Goal: Find specific page/section: Find specific page/section

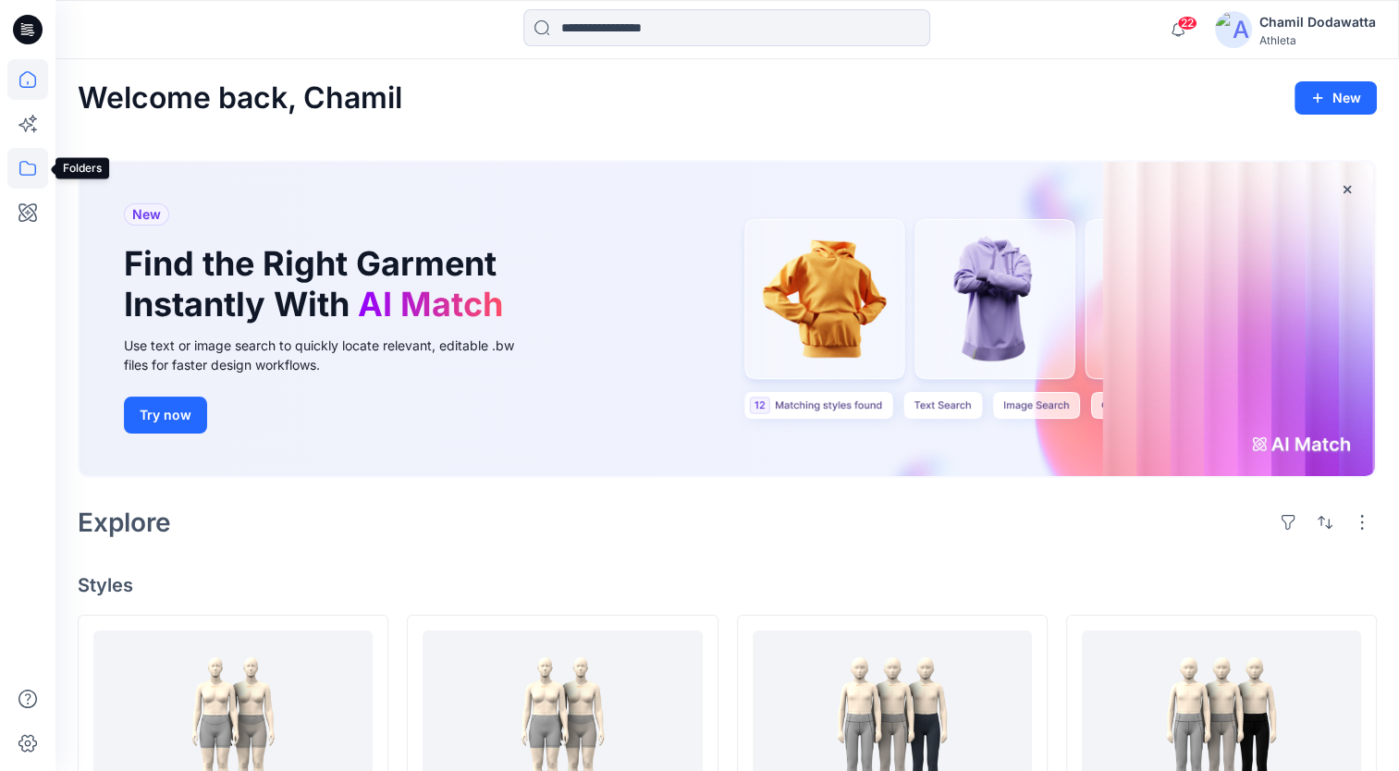
click at [30, 164] on icon at bounding box center [27, 168] width 17 height 15
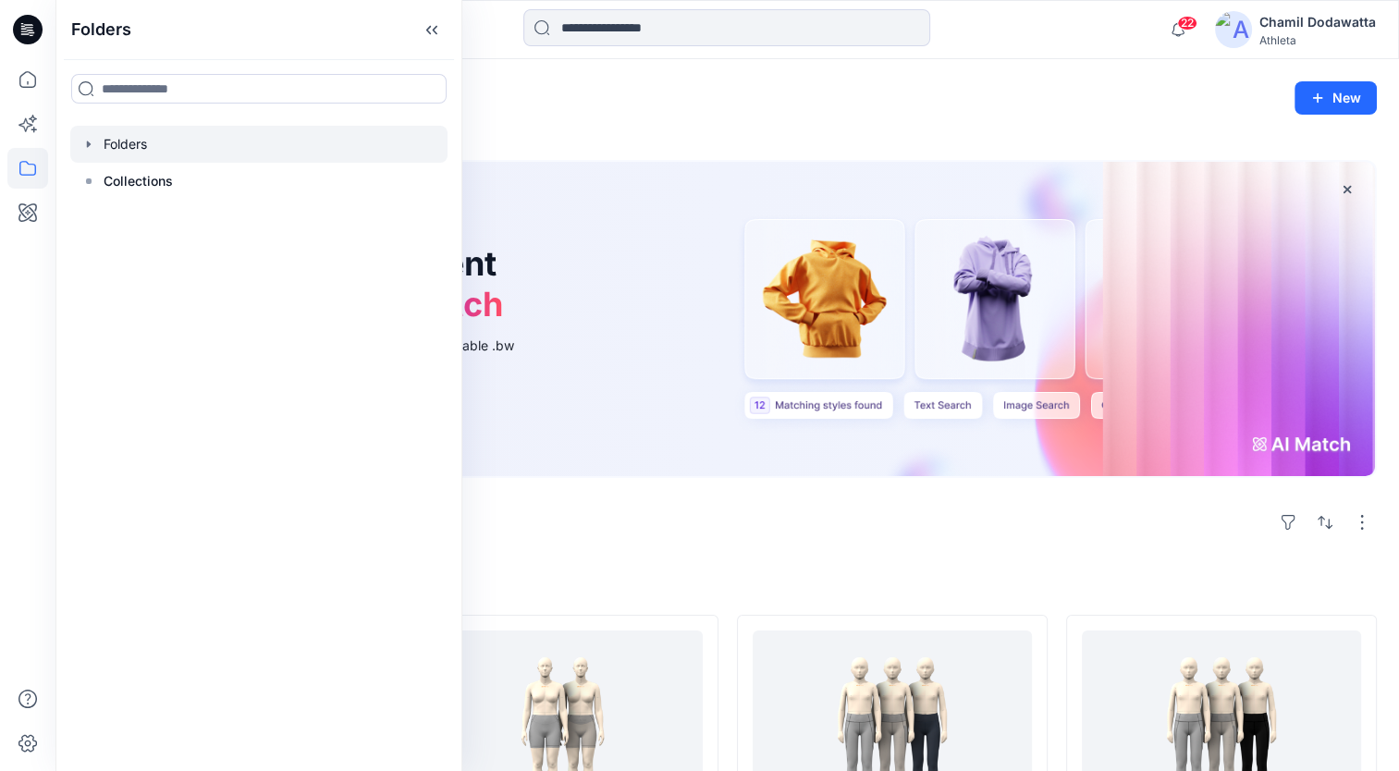
click at [91, 142] on icon "button" at bounding box center [88, 144] width 15 height 15
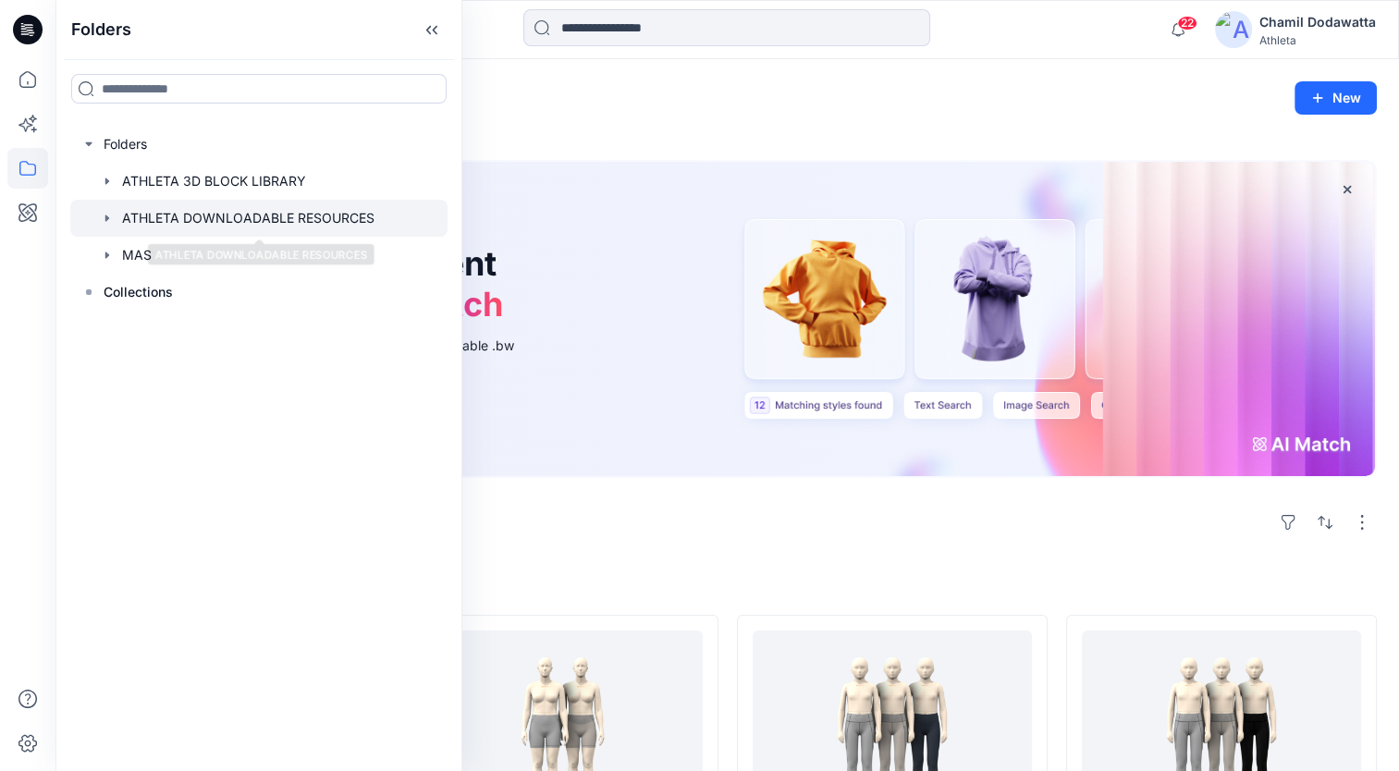
click at [148, 217] on div at bounding box center [258, 218] width 377 height 37
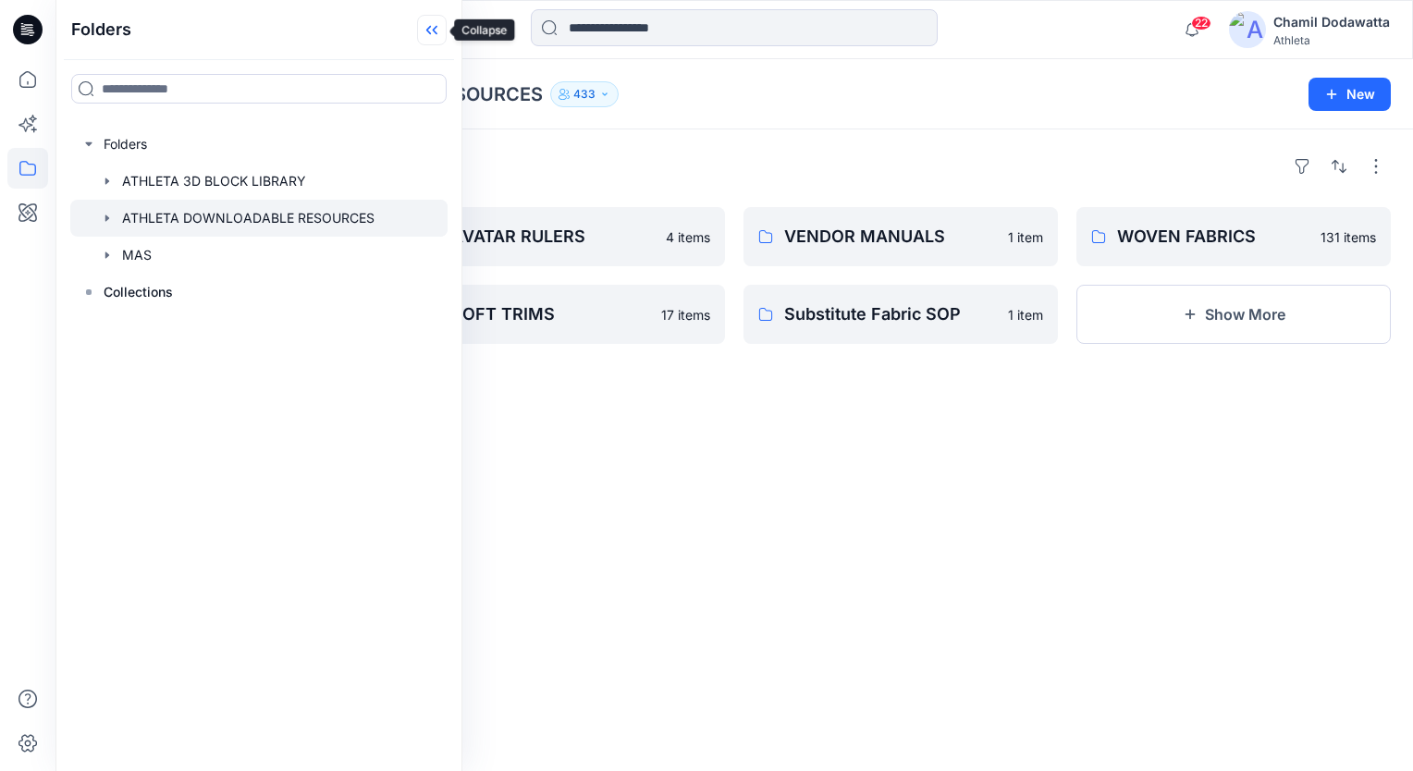
click at [435, 35] on icon at bounding box center [432, 30] width 30 height 31
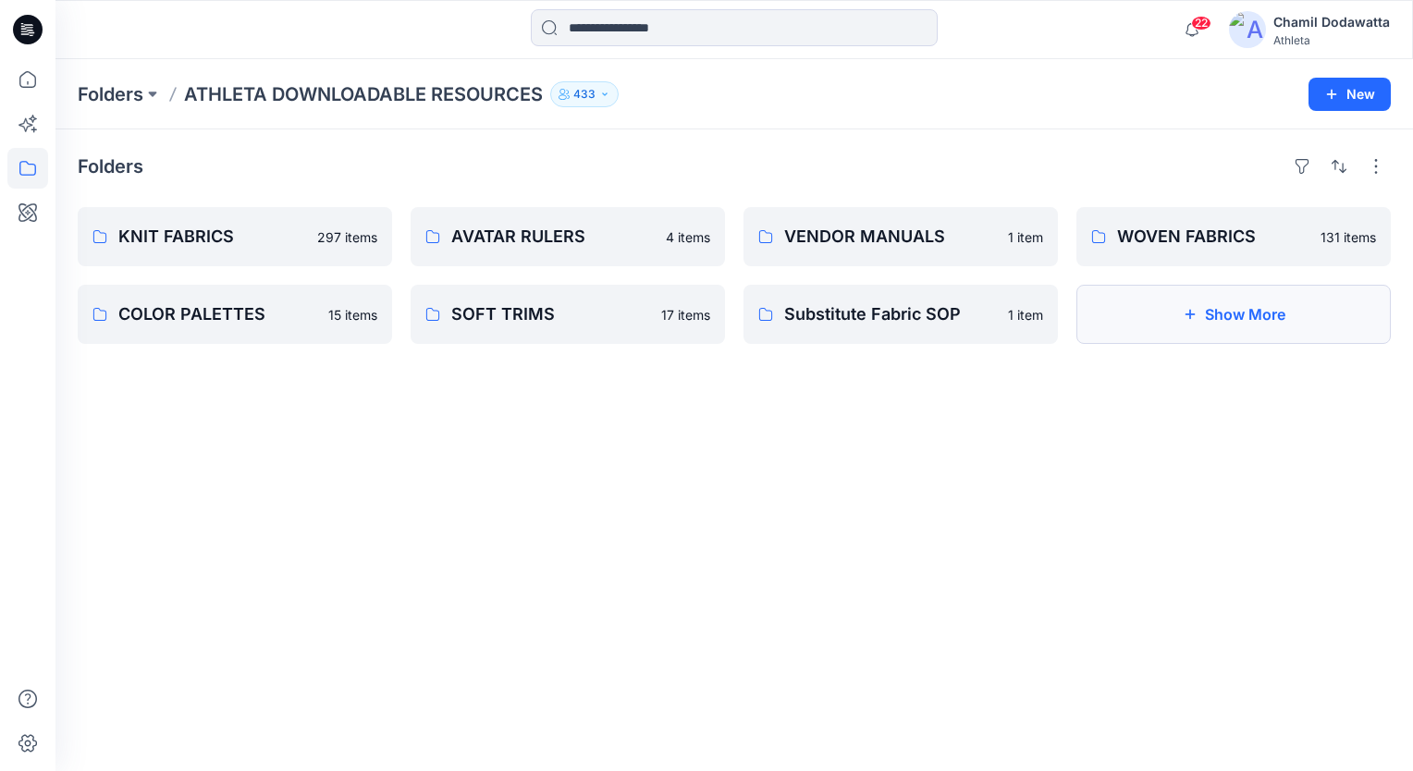
click at [1249, 311] on button "Show More" at bounding box center [1233, 314] width 314 height 59
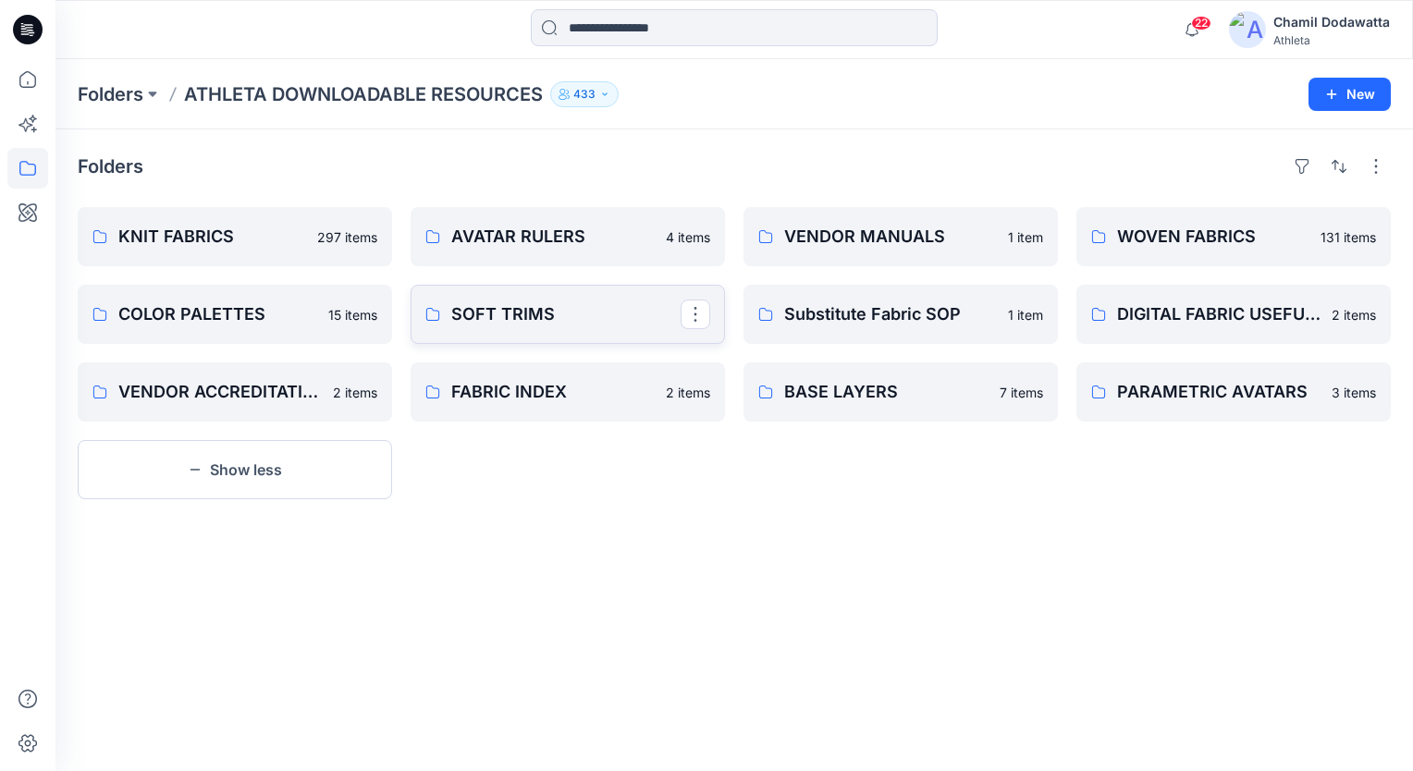
click at [532, 313] on p "SOFT TRIMS" at bounding box center [565, 314] width 229 height 26
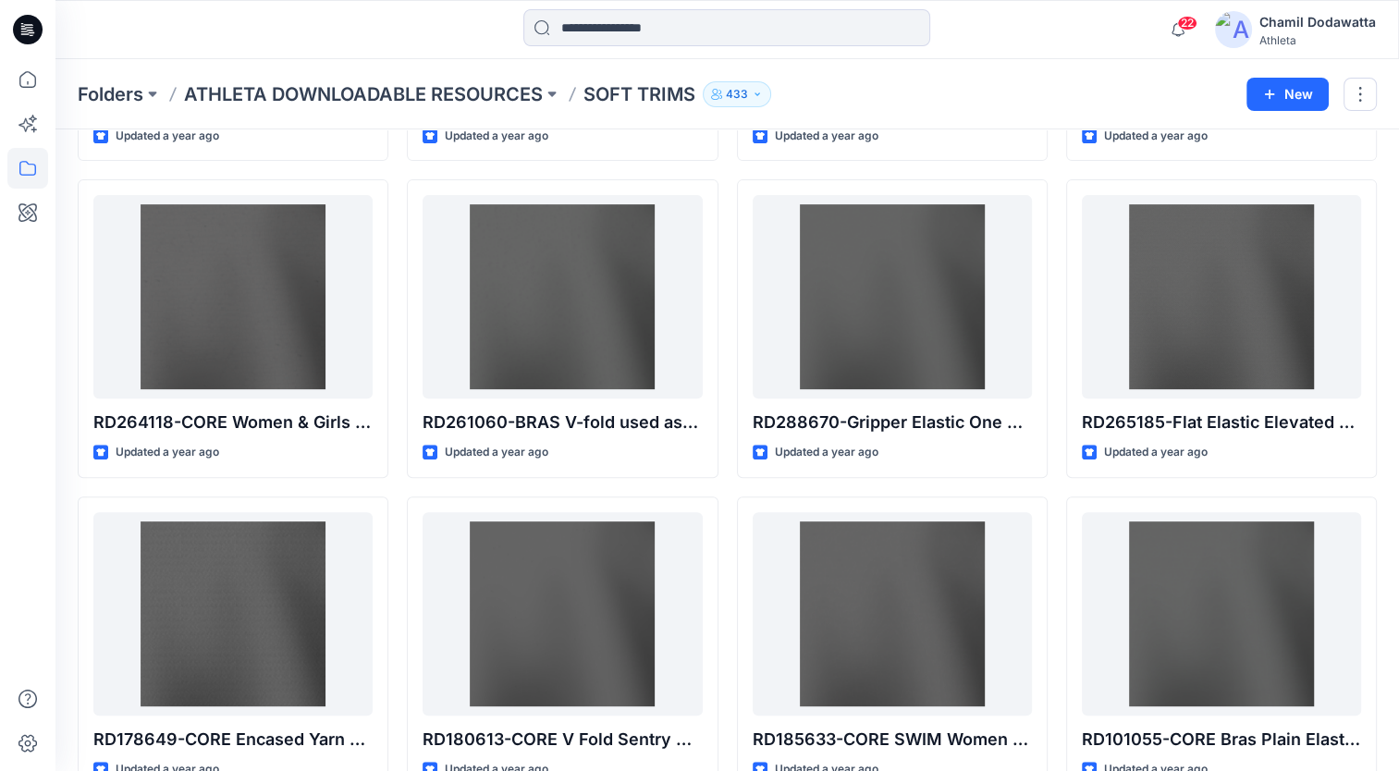
scroll to position [651, 0]
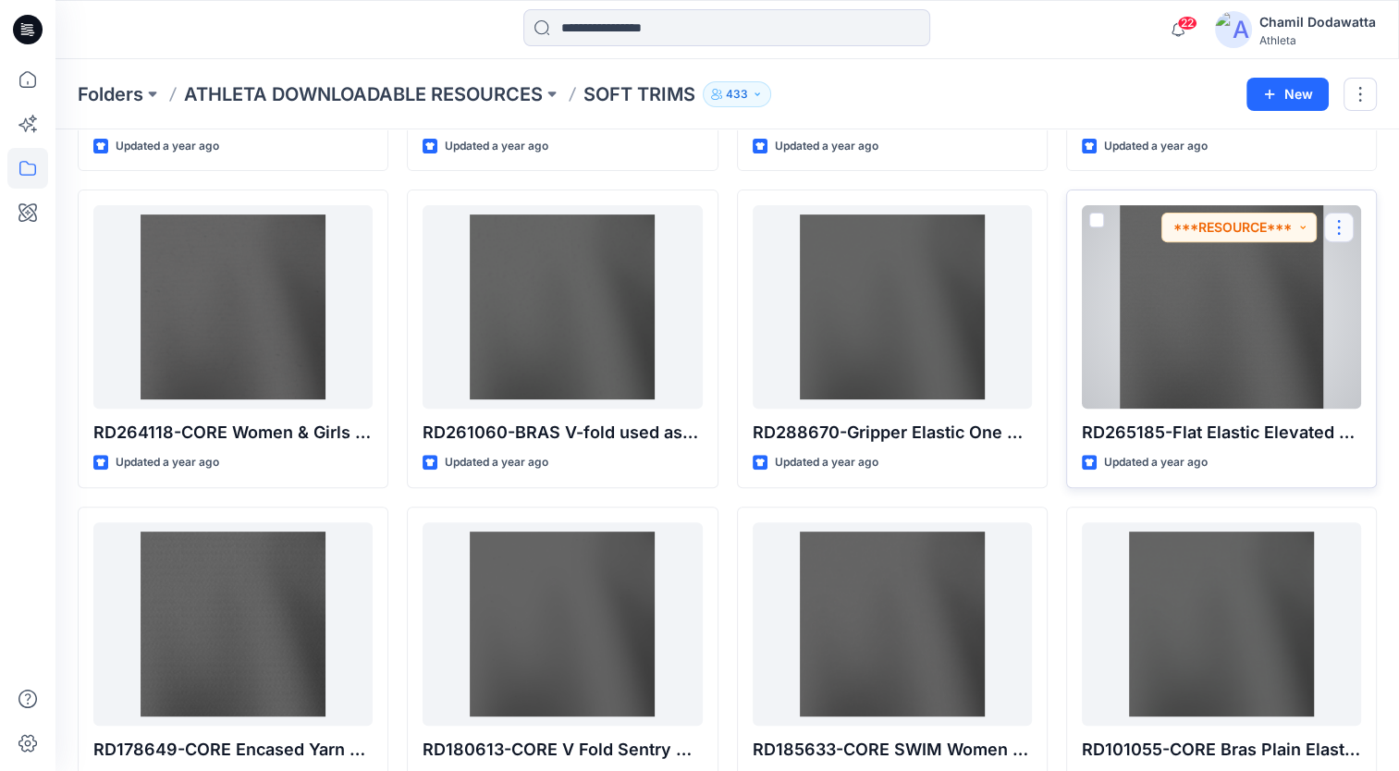
click at [1344, 222] on button "button" at bounding box center [1339, 228] width 30 height 30
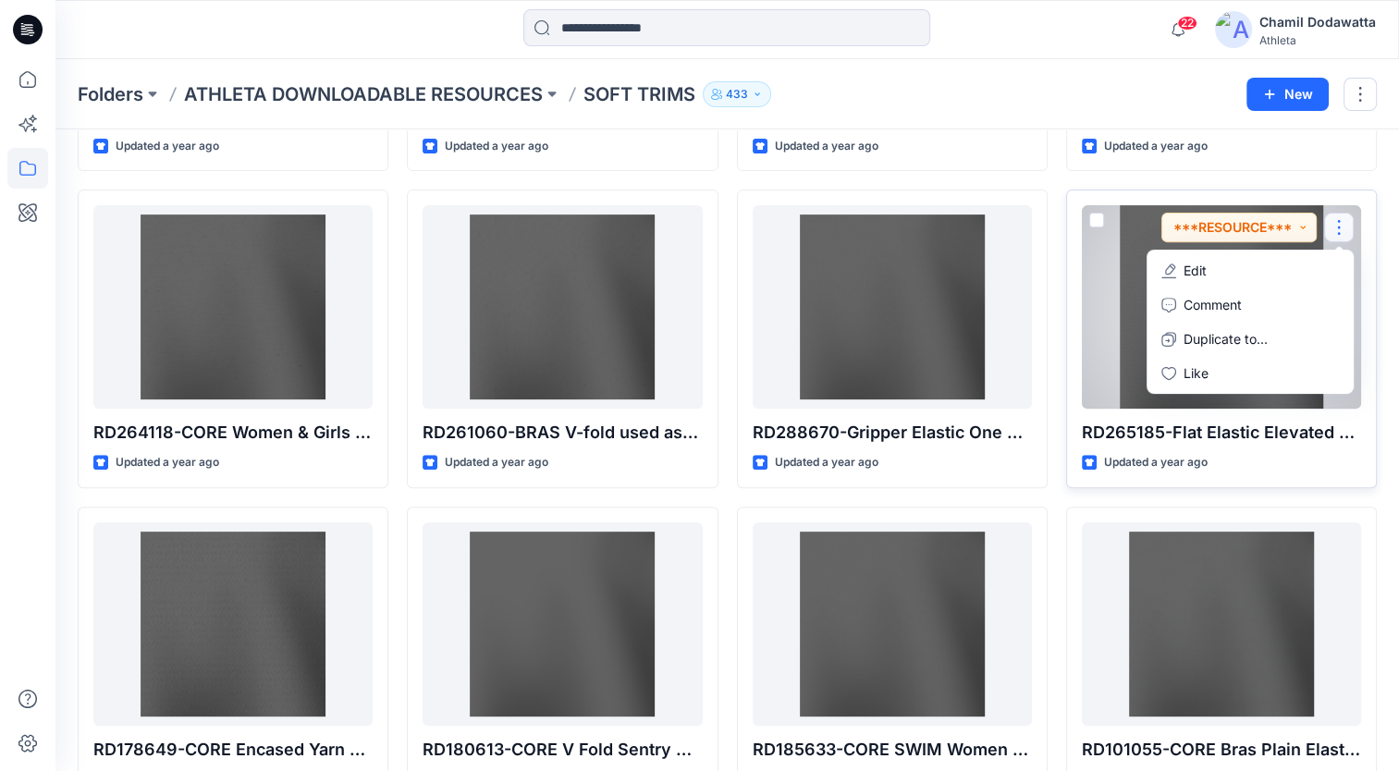
click at [1141, 246] on div at bounding box center [1221, 306] width 279 height 203
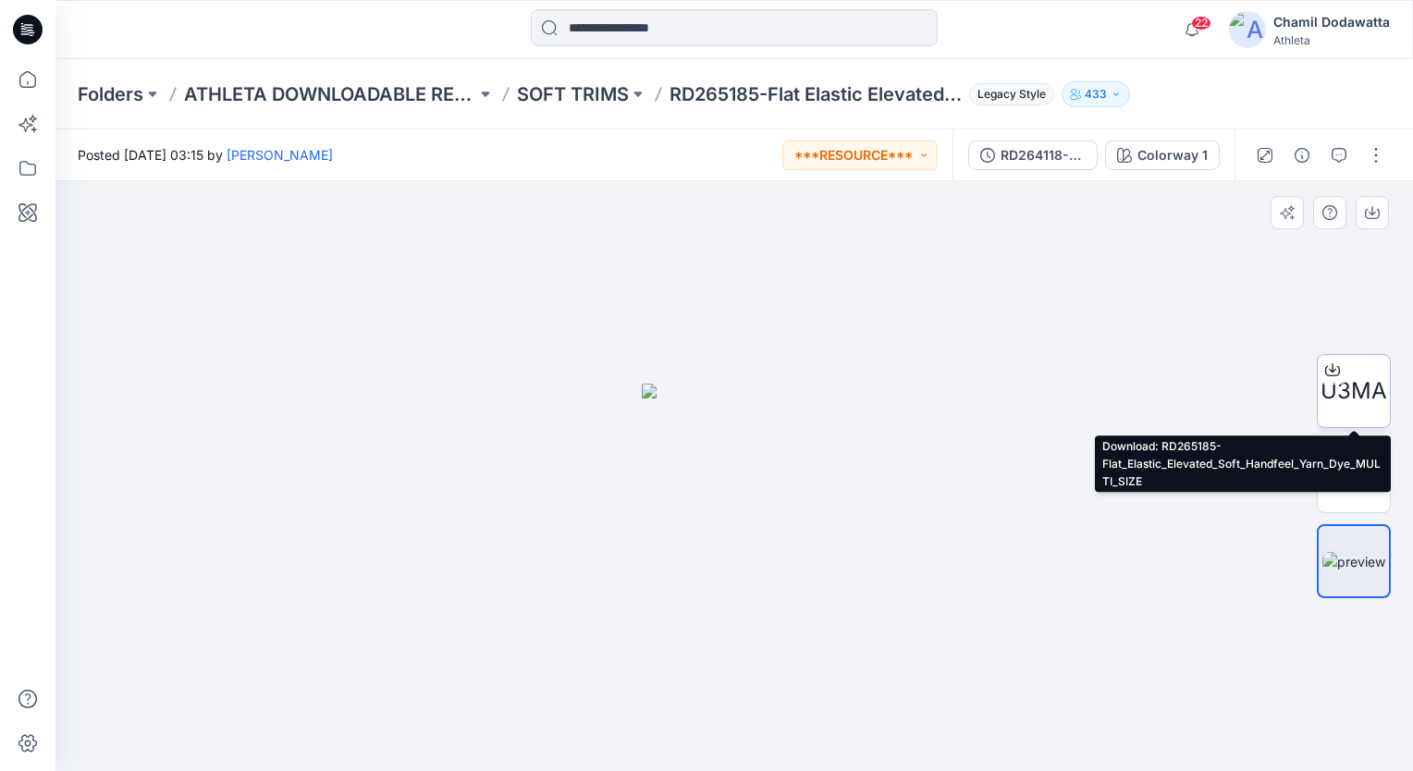
click at [1331, 367] on icon at bounding box center [1332, 369] width 15 height 15
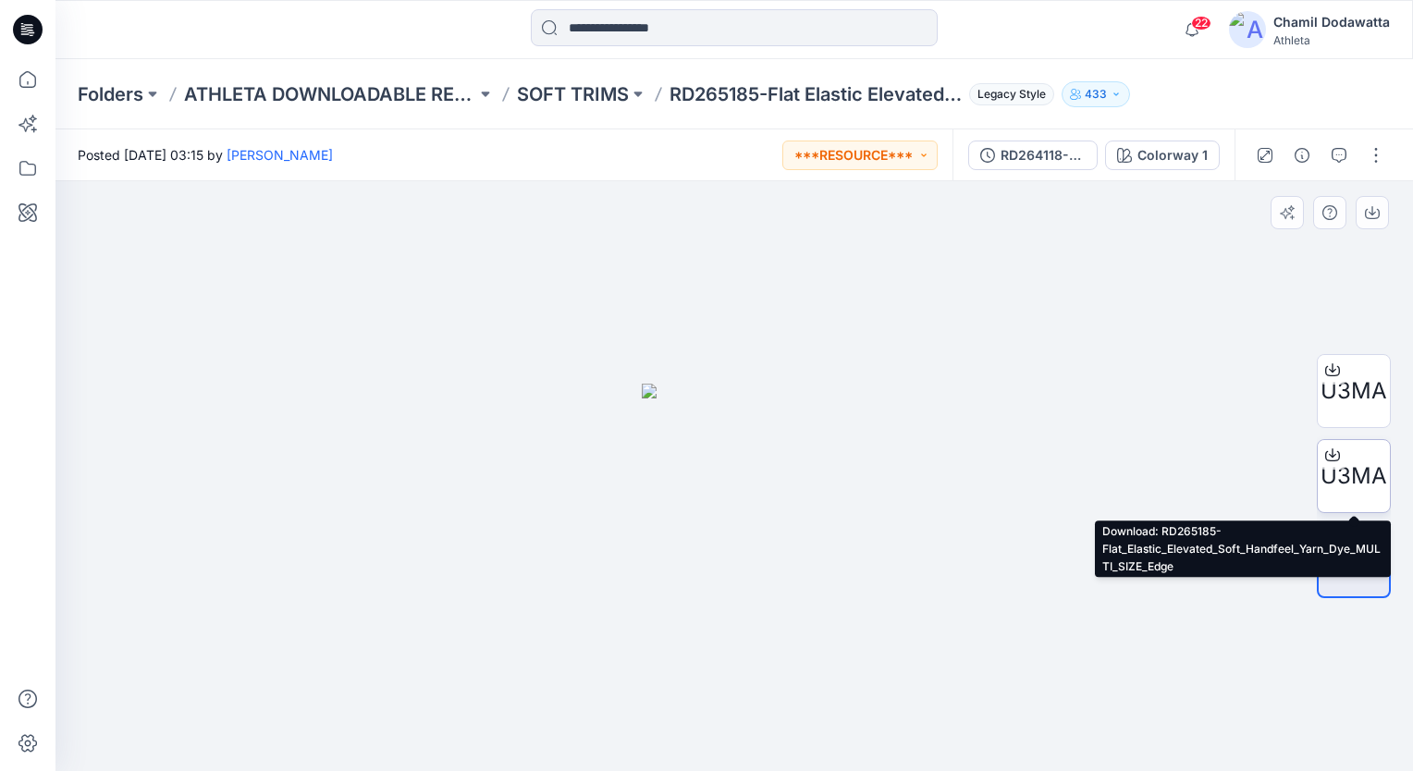
click at [1331, 453] on icon at bounding box center [1332, 455] width 15 height 15
